Goal: Information Seeking & Learning: Check status

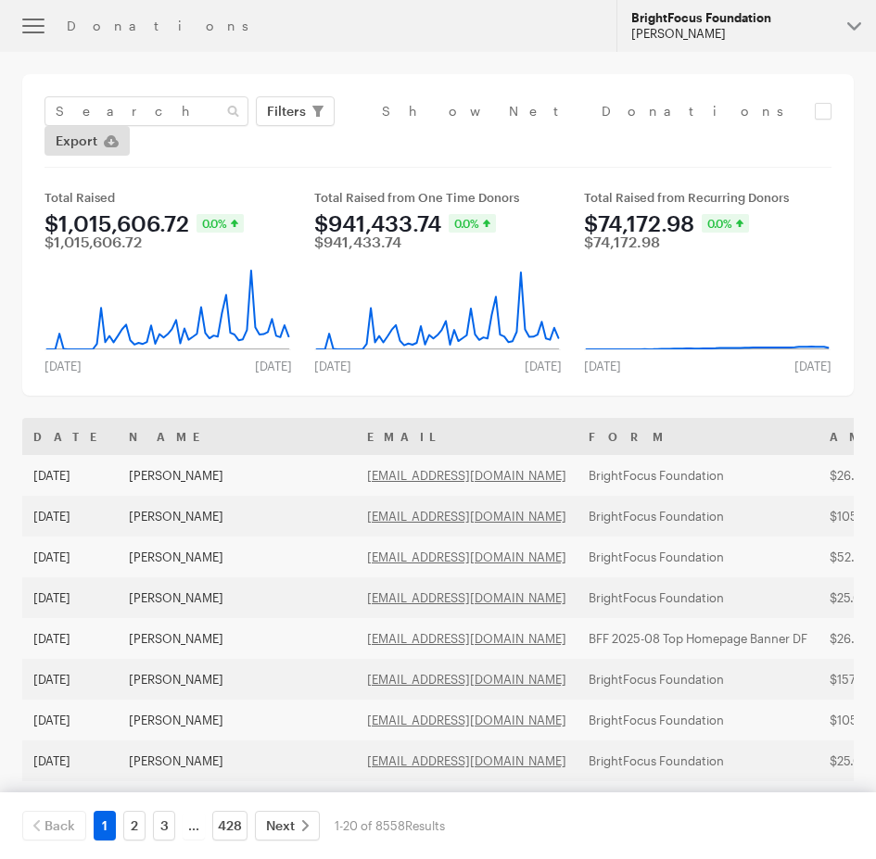
click at [726, 1] on button "BrightFocus Foundation [PERSON_NAME]" at bounding box center [745, 26] width 259 height 52
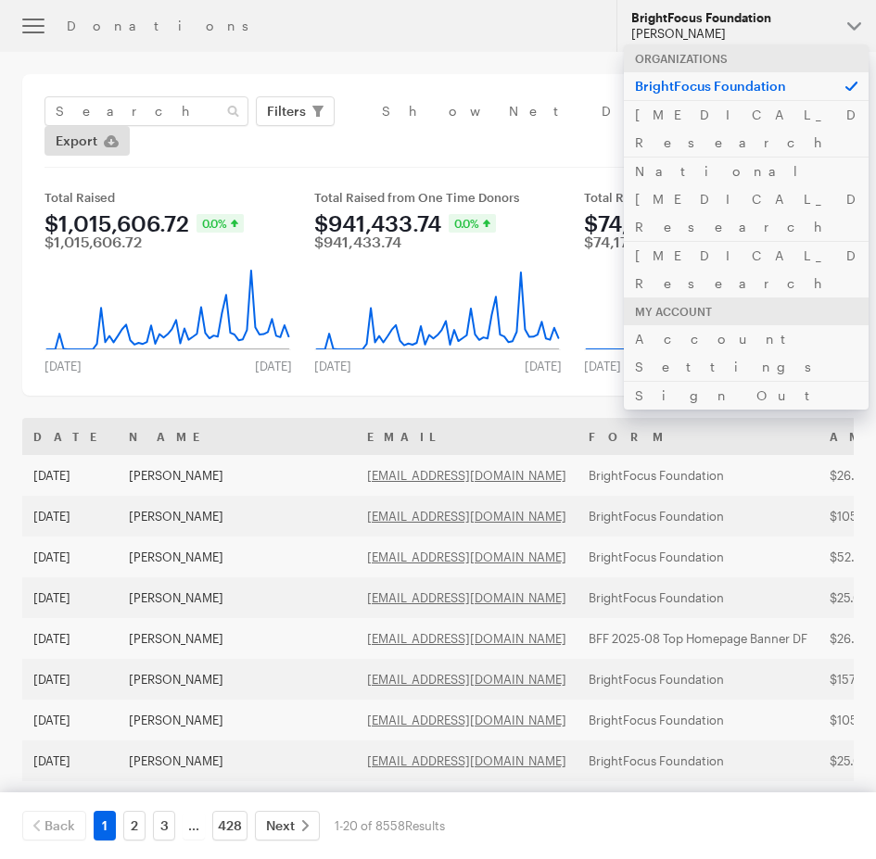
click at [720, 29] on div "[PERSON_NAME]" at bounding box center [731, 34] width 201 height 16
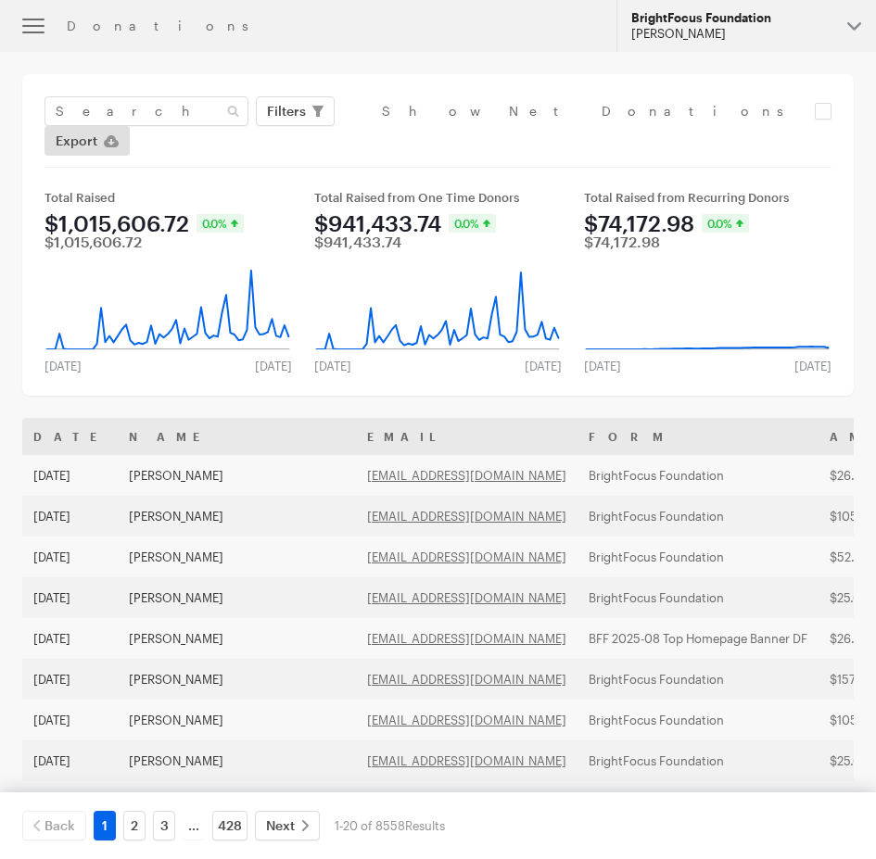
click at [720, 29] on div "[PERSON_NAME]" at bounding box center [731, 34] width 201 height 16
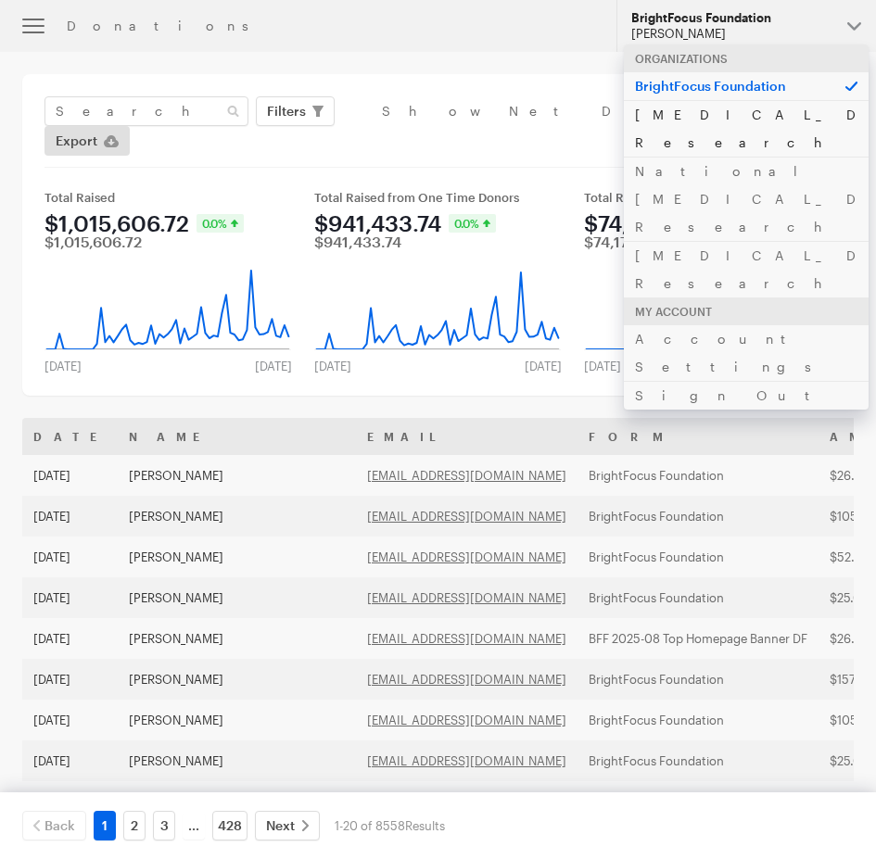
click at [696, 103] on link "[MEDICAL_DATA] Research" at bounding box center [746, 128] width 245 height 57
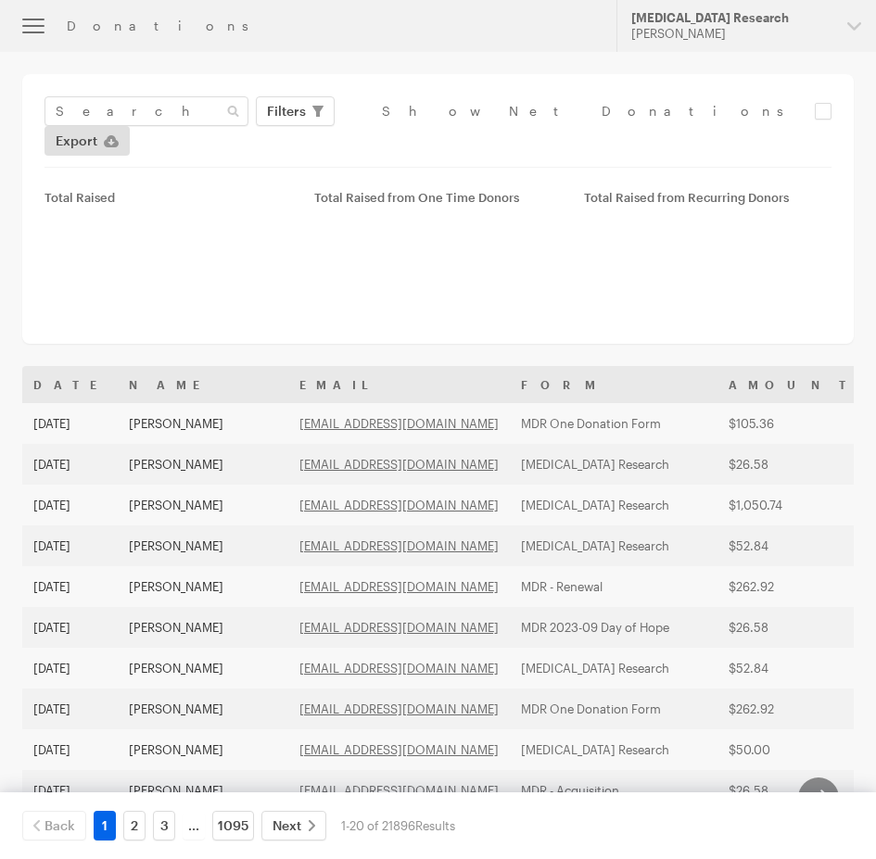
click at [114, 112] on input "text" at bounding box center [146, 111] width 204 height 30
type input "[EMAIL_ADDRESS][DOMAIN_NAME]"
click at [426, 135] on button "Apply" at bounding box center [455, 150] width 59 height 30
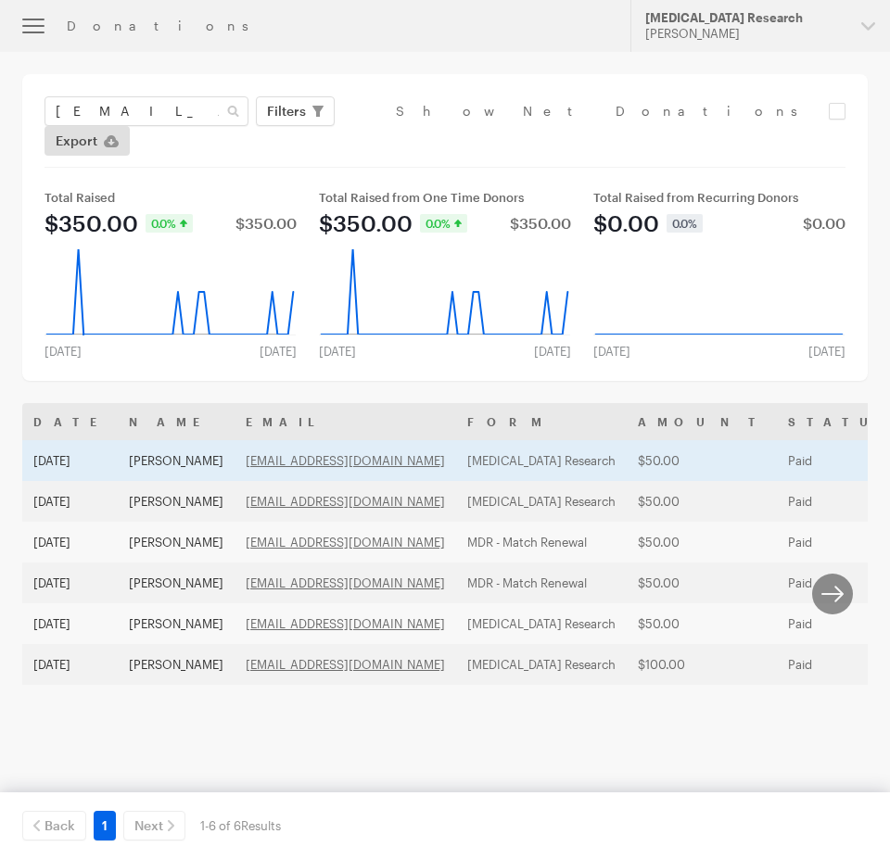
click at [121, 440] on td "[PERSON_NAME]" at bounding box center [176, 460] width 117 height 41
